Goal: Task Accomplishment & Management: Use online tool/utility

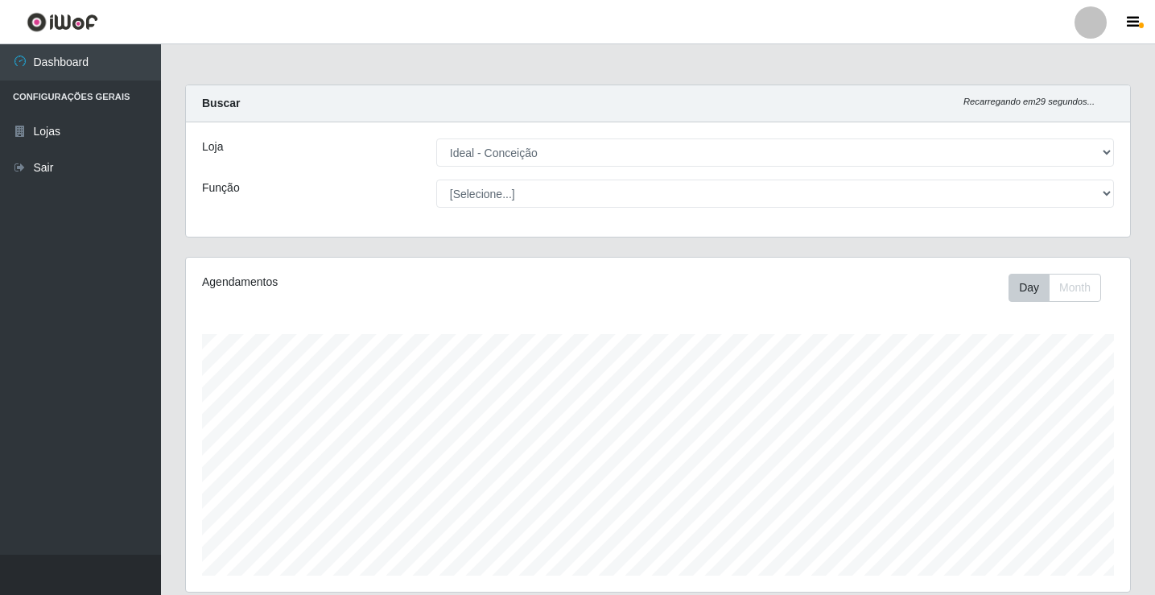
select select "231"
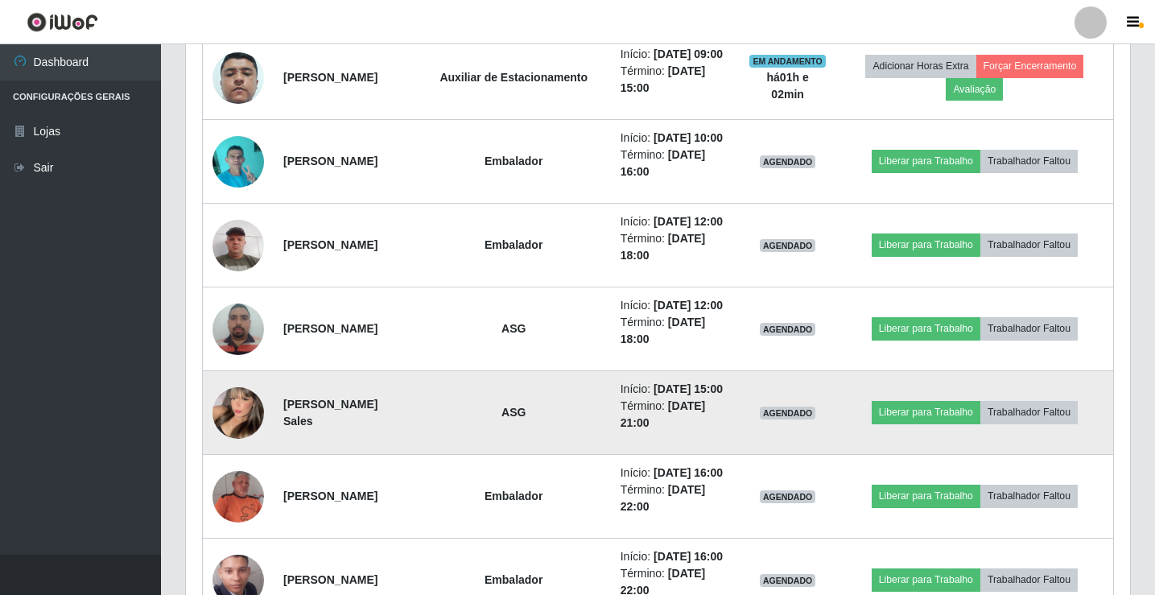
scroll to position [1052, 0]
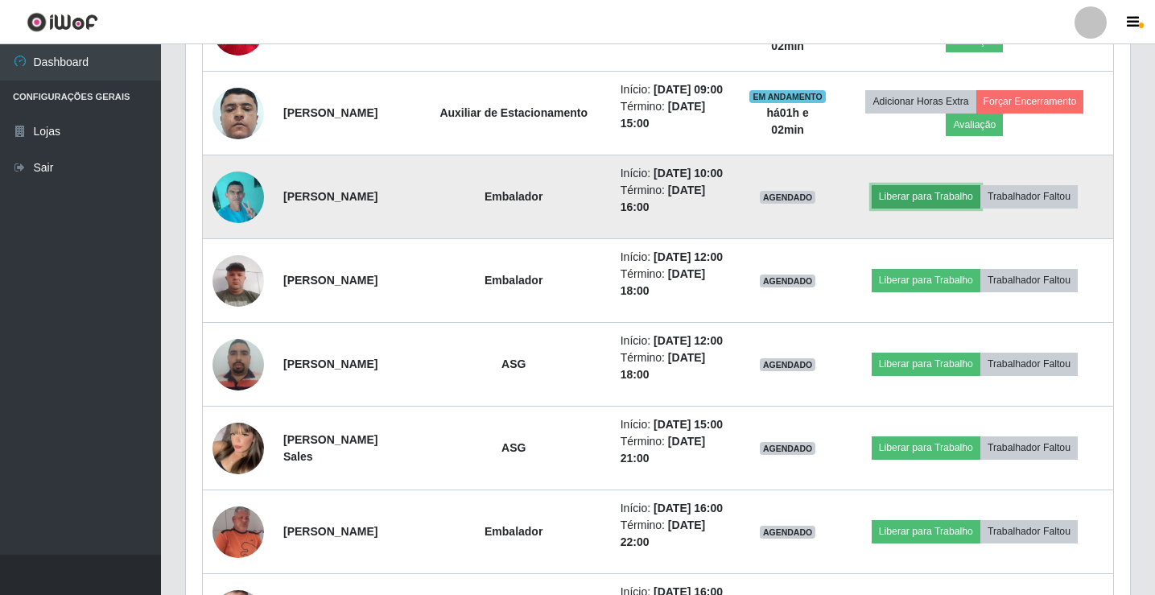
click at [909, 208] on button "Liberar para Trabalho" at bounding box center [925, 196] width 109 height 23
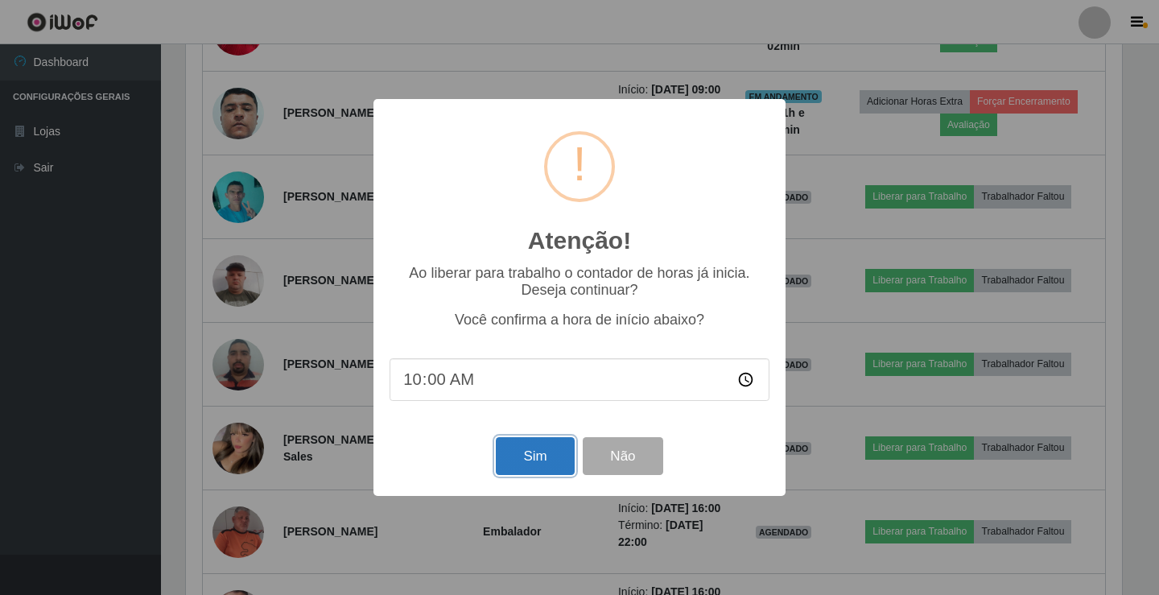
click at [550, 455] on button "Sim" at bounding box center [535, 456] width 78 height 38
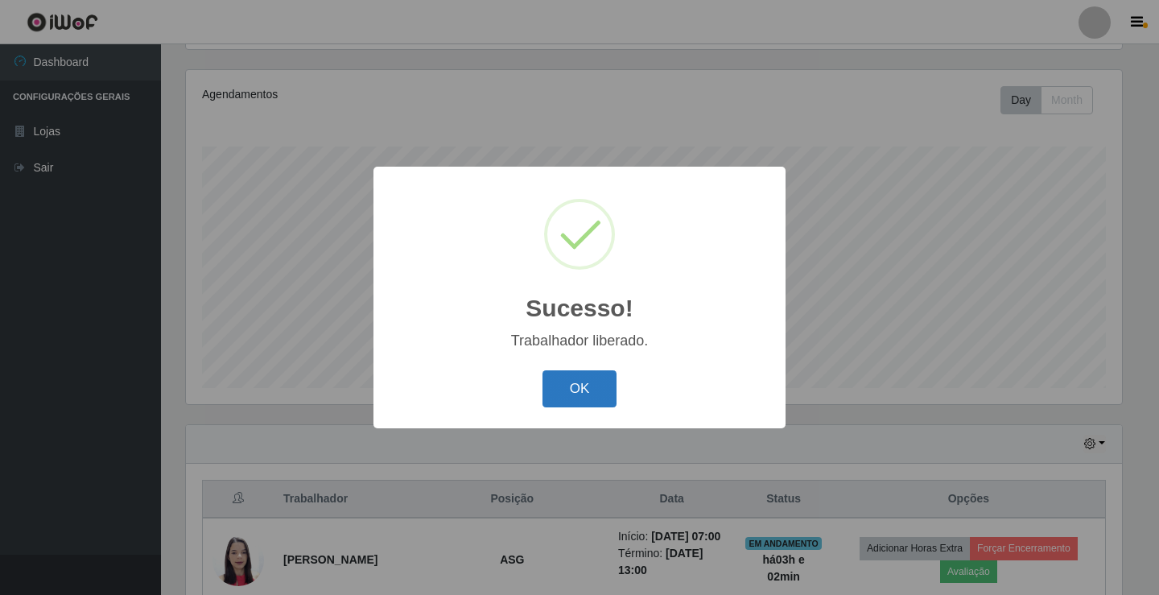
click at [611, 394] on button "OK" at bounding box center [579, 389] width 75 height 38
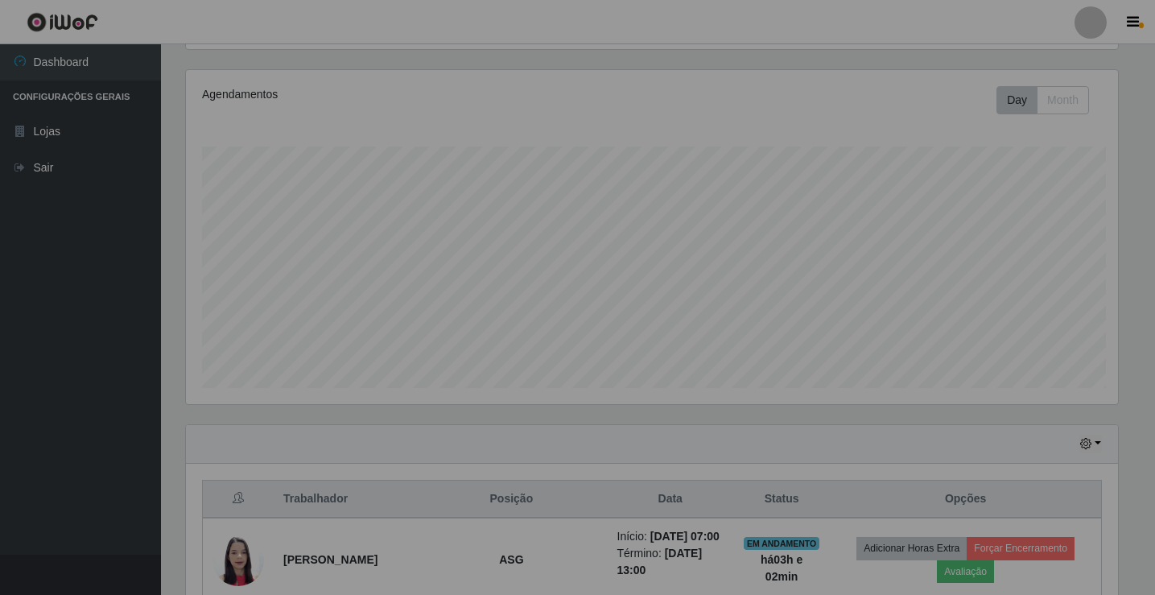
scroll to position [334, 944]
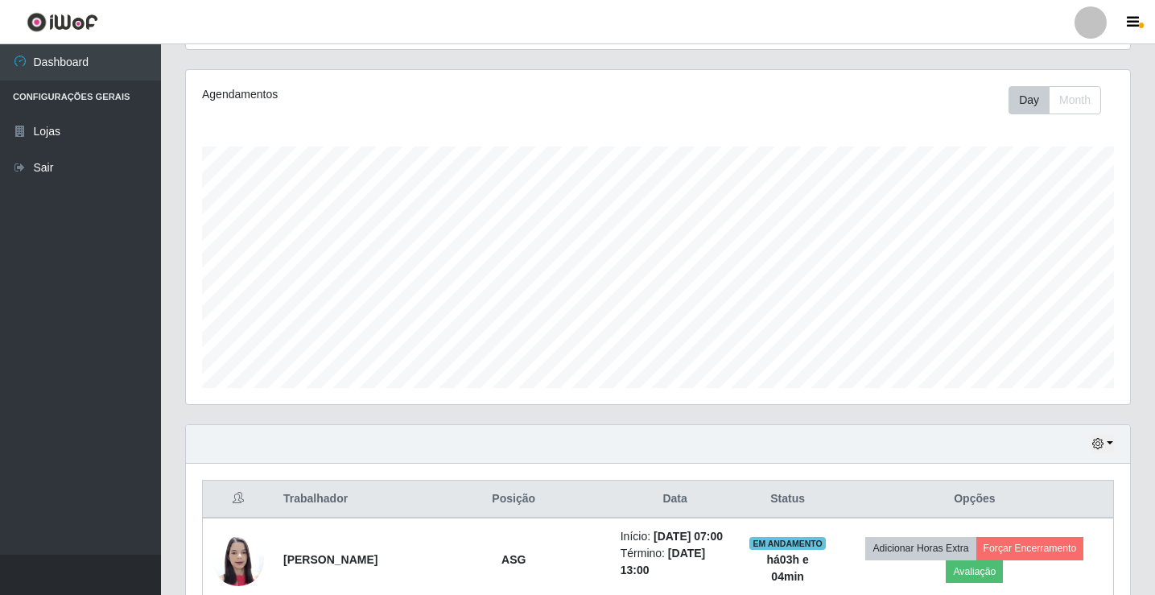
click at [1087, 30] on div at bounding box center [1090, 22] width 32 height 32
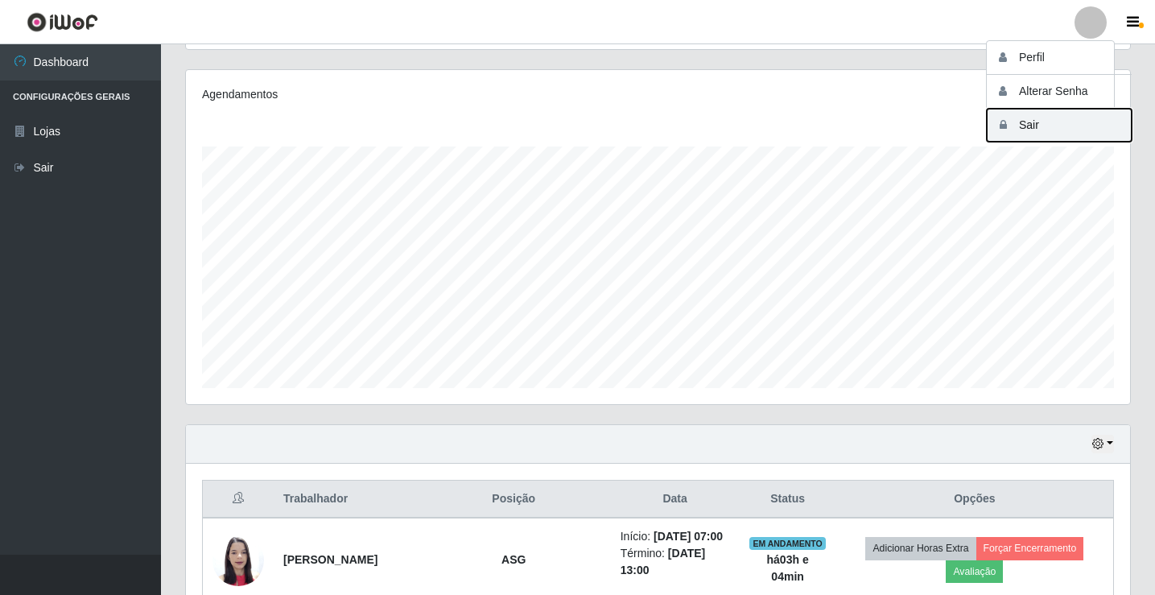
click at [1050, 122] on button "Sair" at bounding box center [1058, 125] width 145 height 33
